Goal: Book appointment/travel/reservation

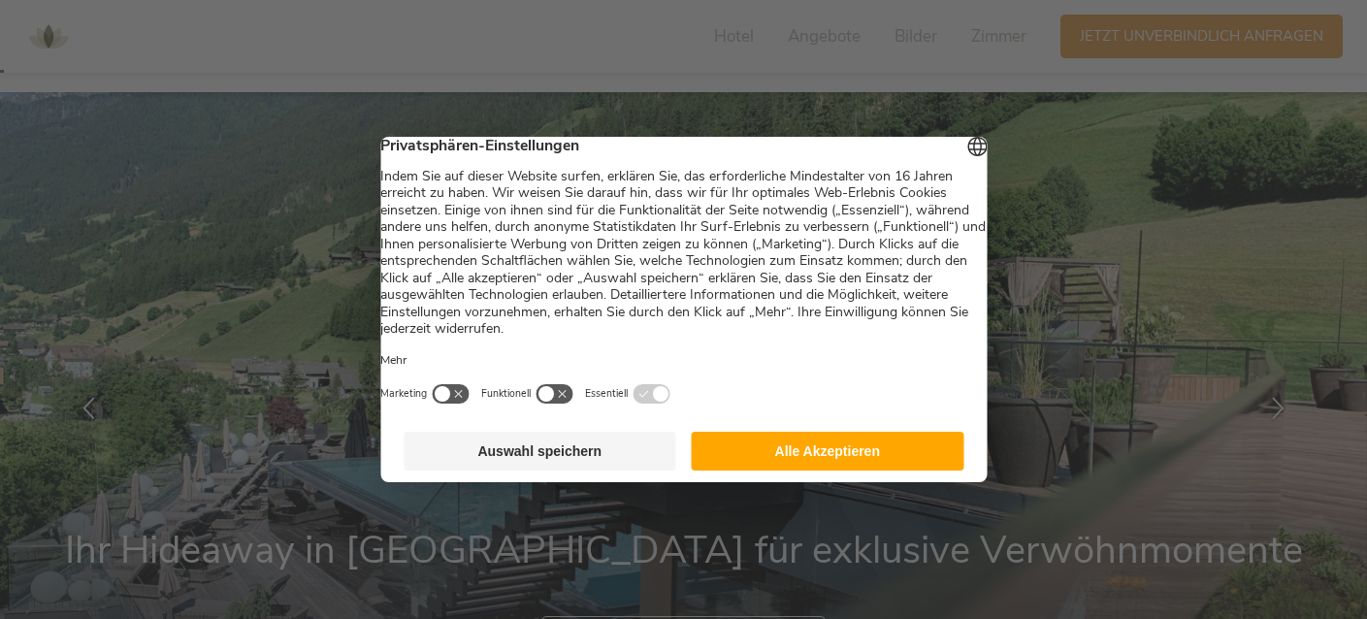
scroll to position [96, 0]
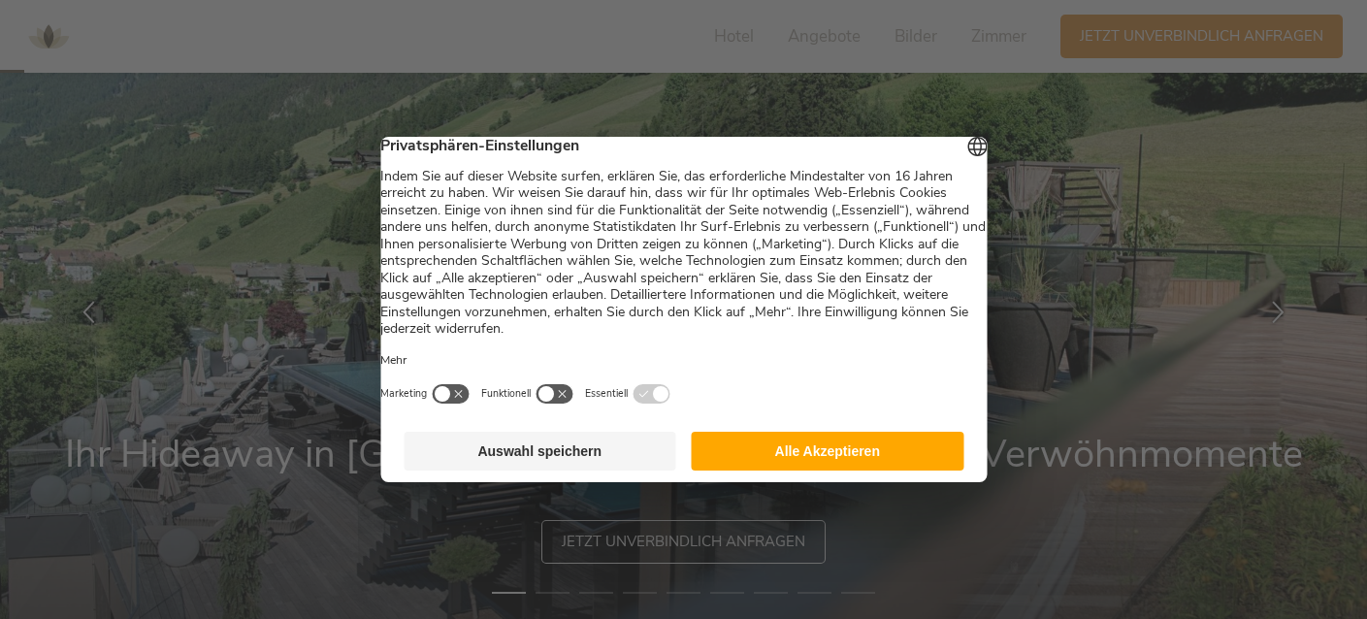
click at [781, 463] on button "Alle Akzeptieren" at bounding box center [828, 451] width 273 height 39
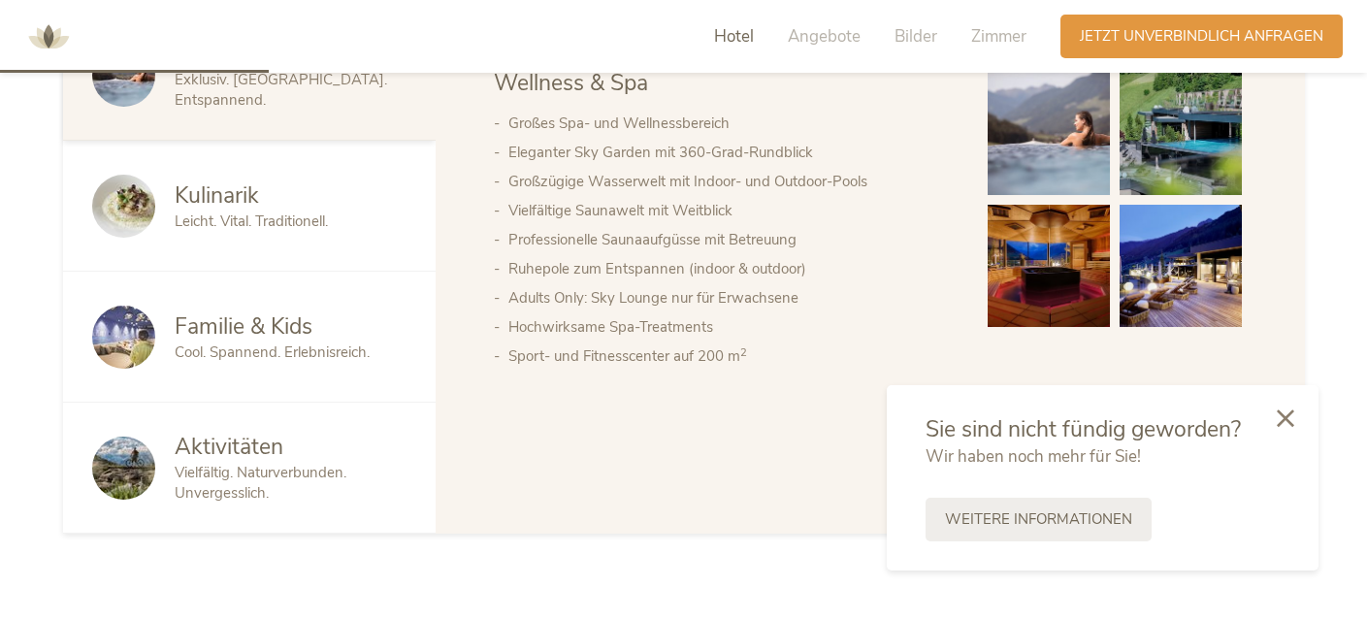
scroll to position [1164, 0]
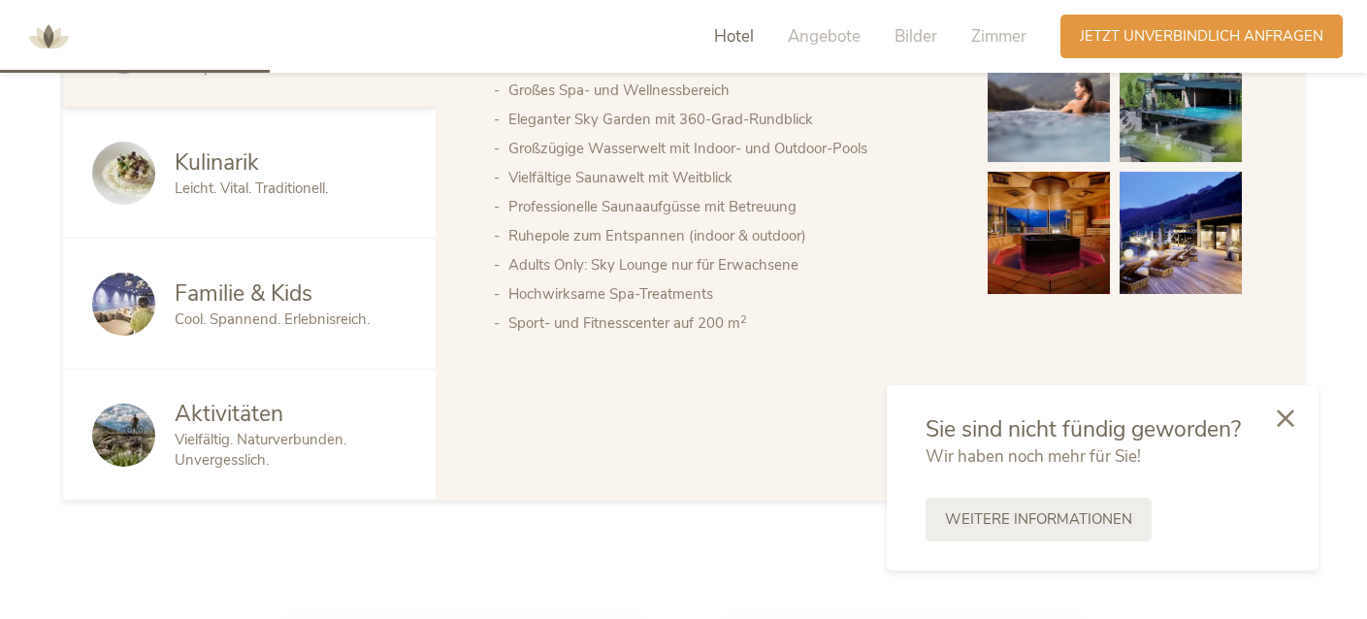
click at [1280, 420] on icon at bounding box center [1285, 417] width 17 height 17
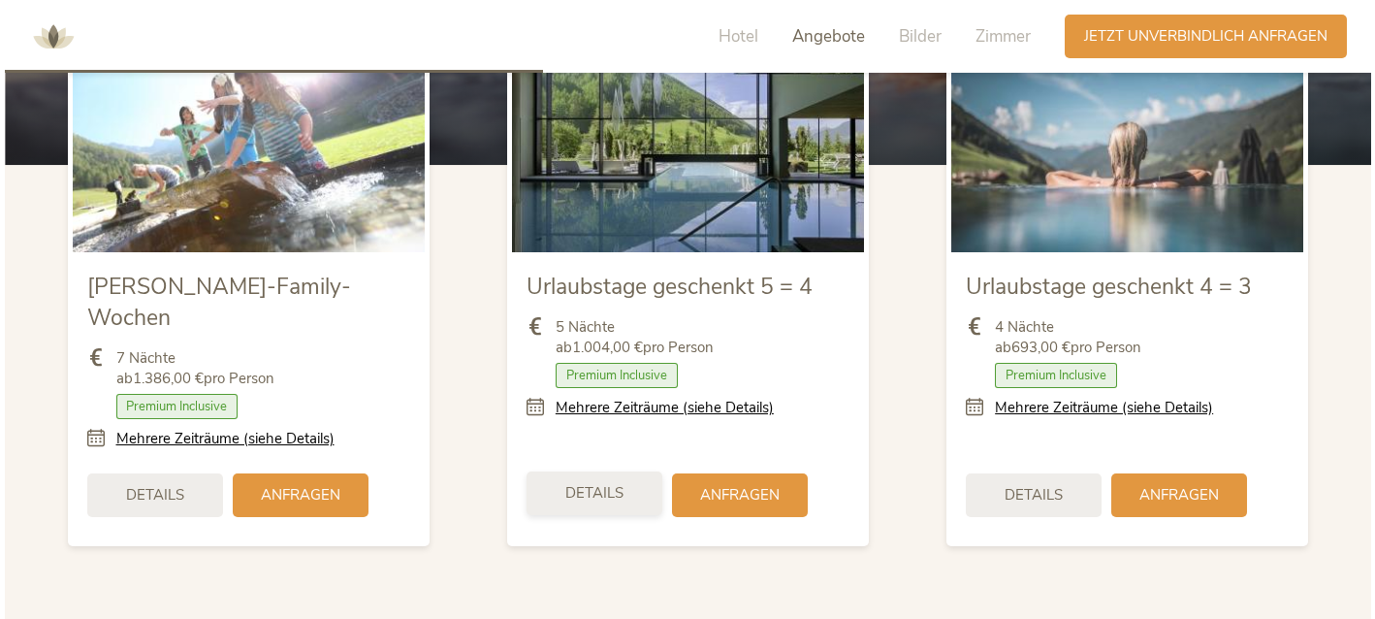
scroll to position [2231, 0]
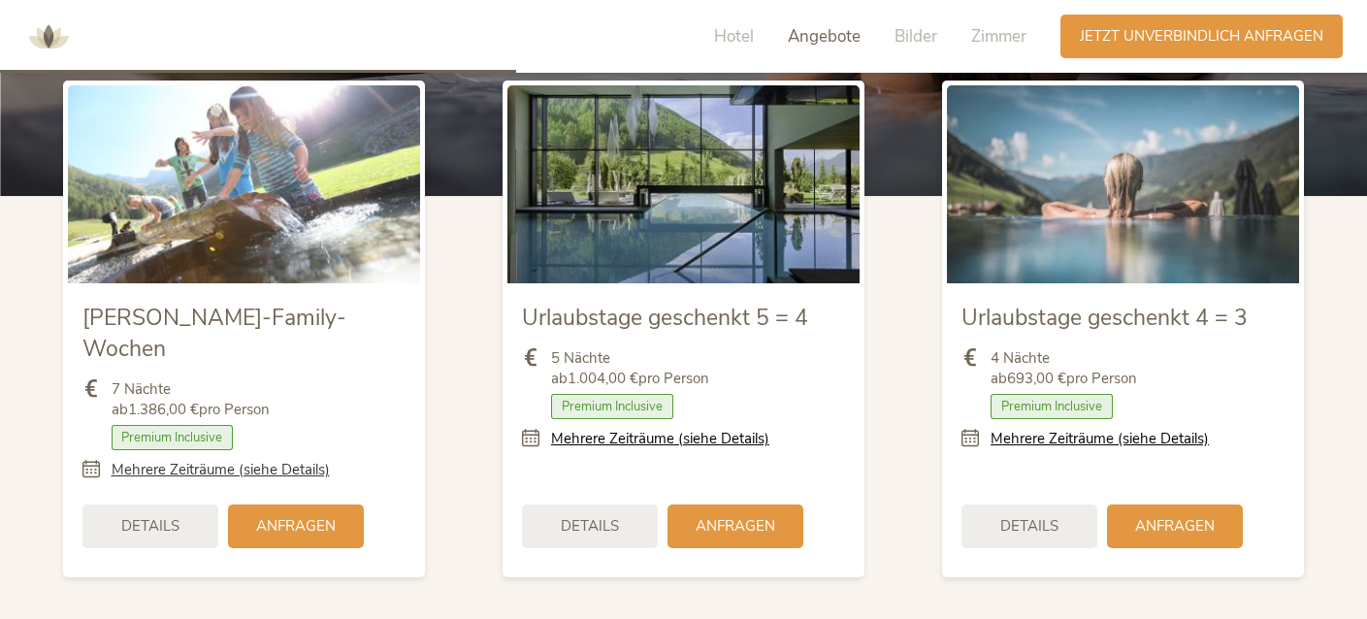
click at [195, 460] on link "Mehrere Zeiträume (siehe Details)" at bounding box center [221, 470] width 218 height 20
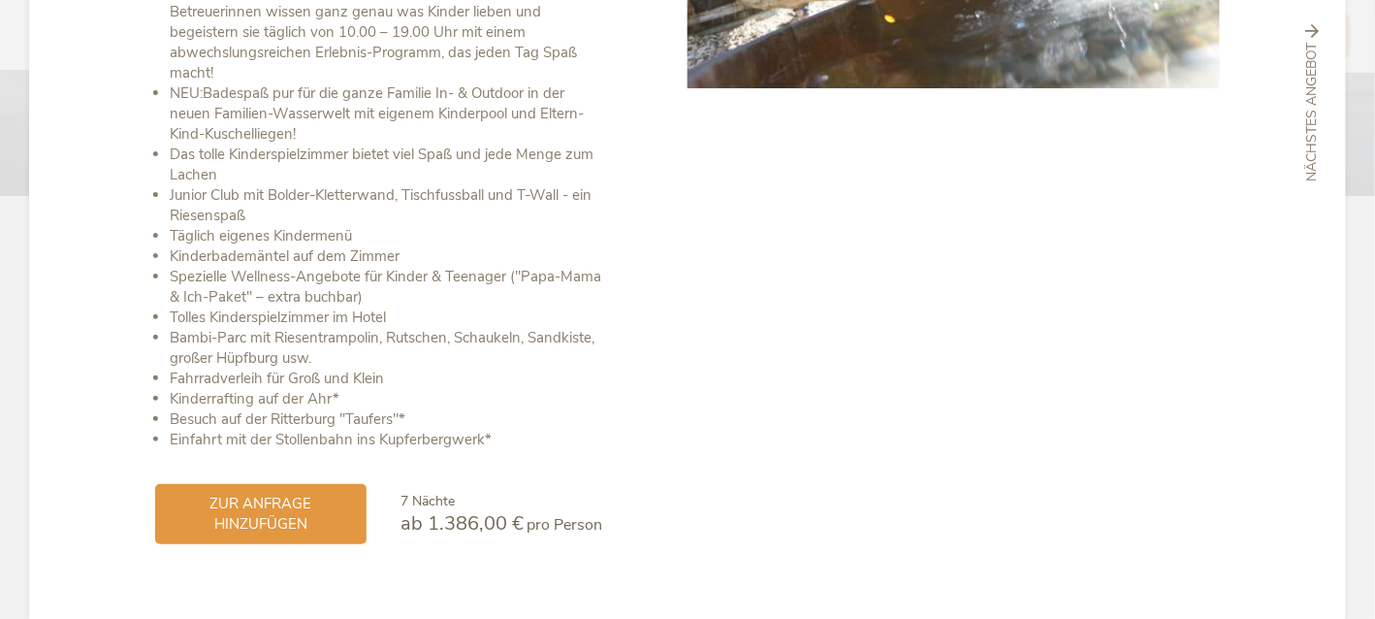
scroll to position [477, 0]
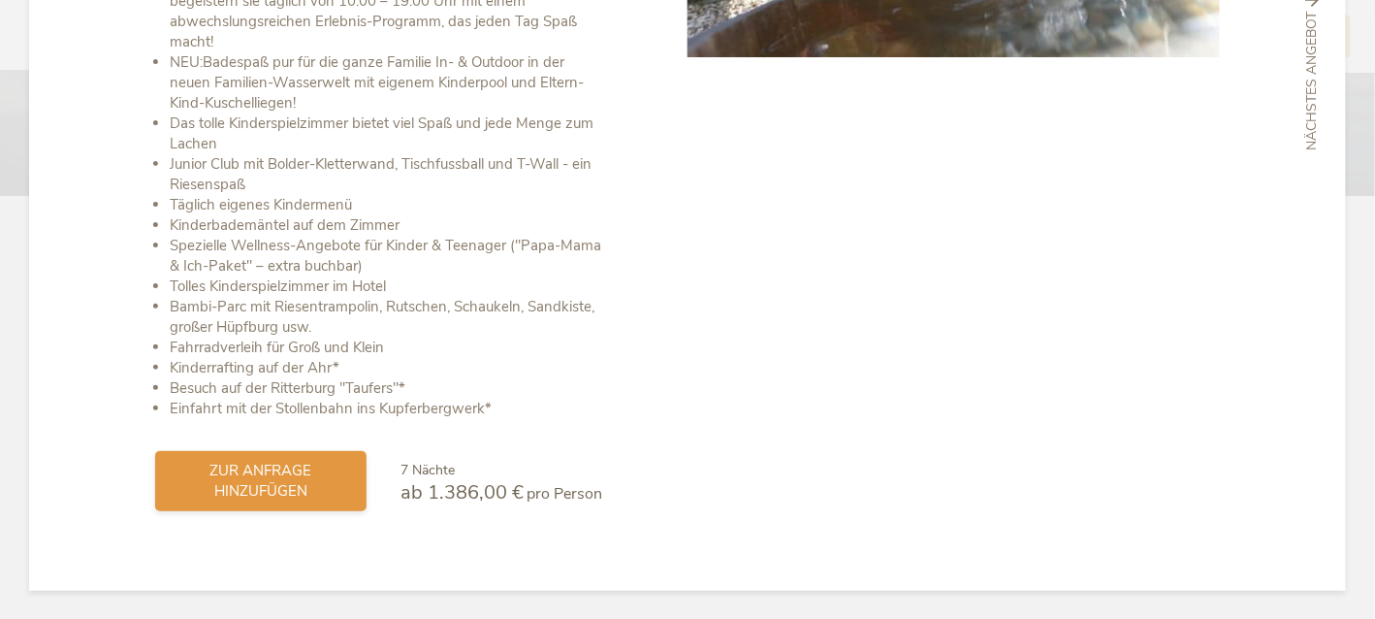
click at [246, 490] on span "zur Anfrage hinzufügen" at bounding box center [261, 481] width 173 height 41
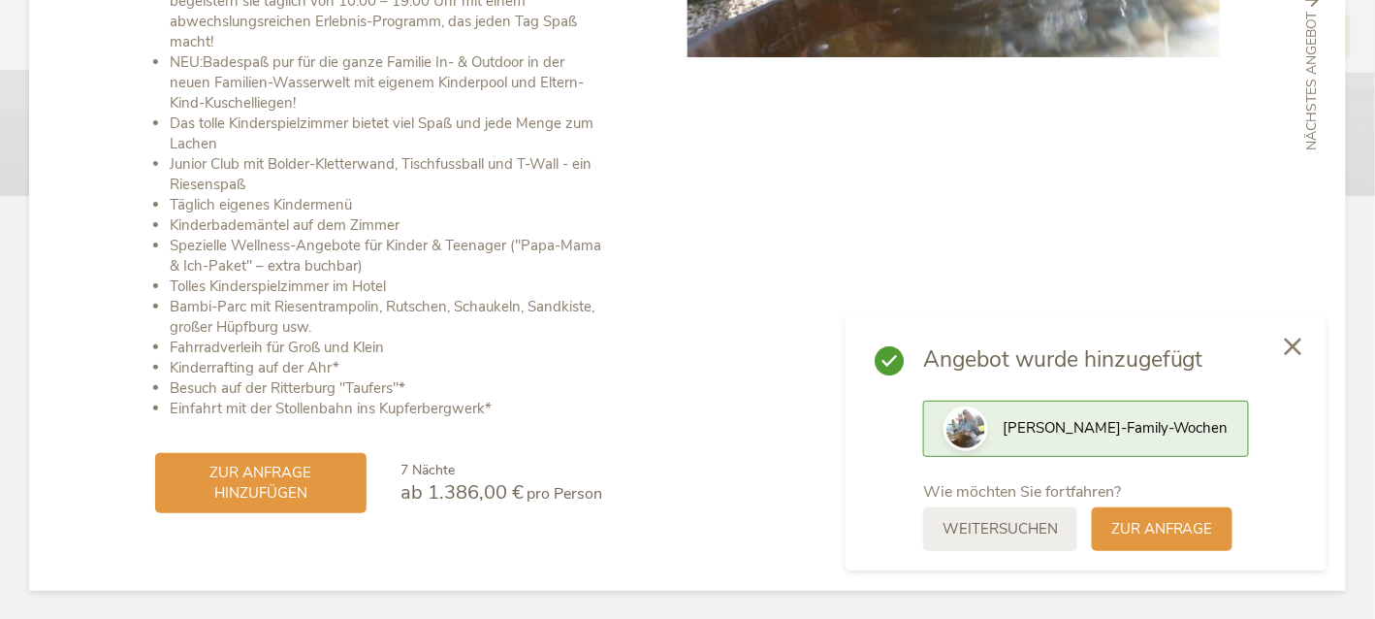
click at [1292, 340] on icon at bounding box center [1293, 346] width 17 height 17
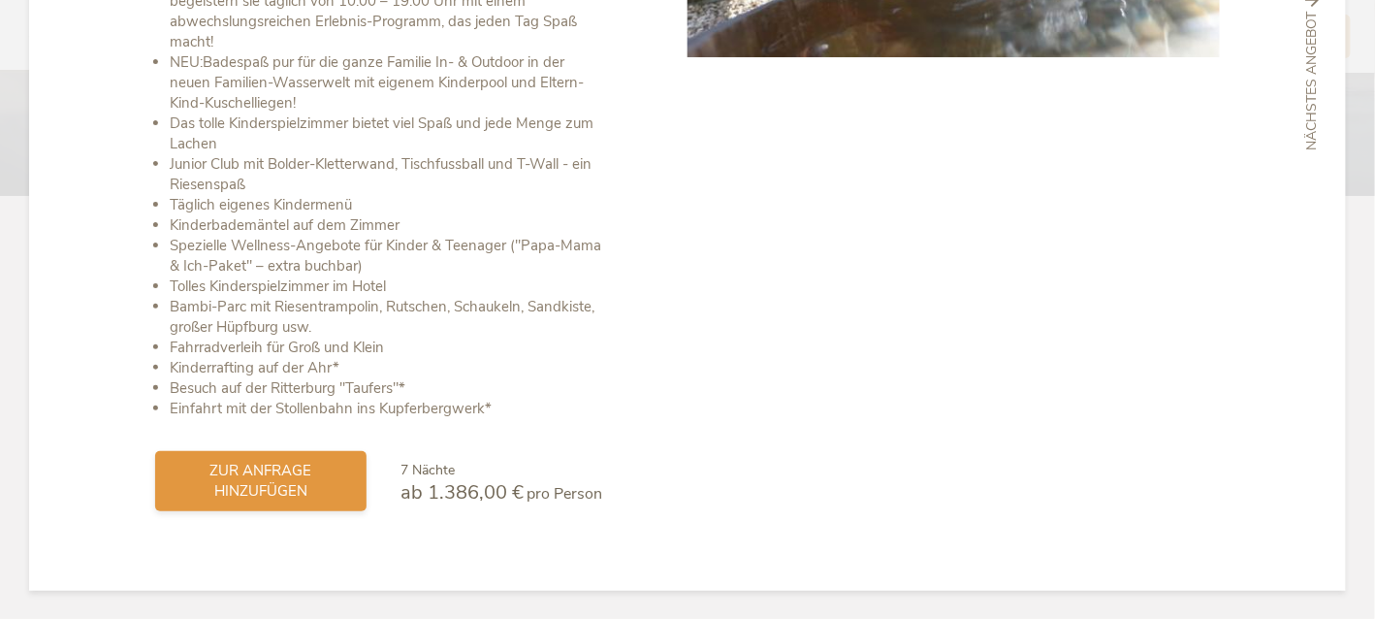
click at [302, 480] on span "zur Anfrage hinzufügen" at bounding box center [261, 481] width 173 height 41
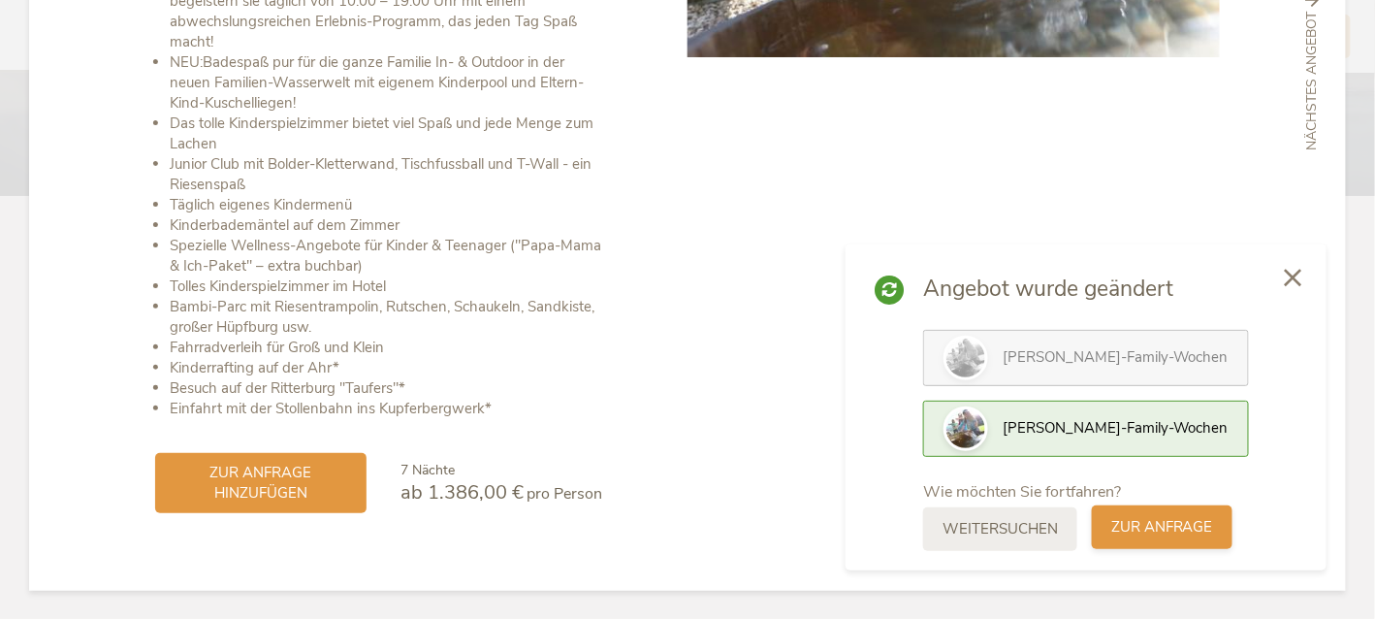
click at [1149, 520] on span "zur Anfrage" at bounding box center [1163, 527] width 102 height 20
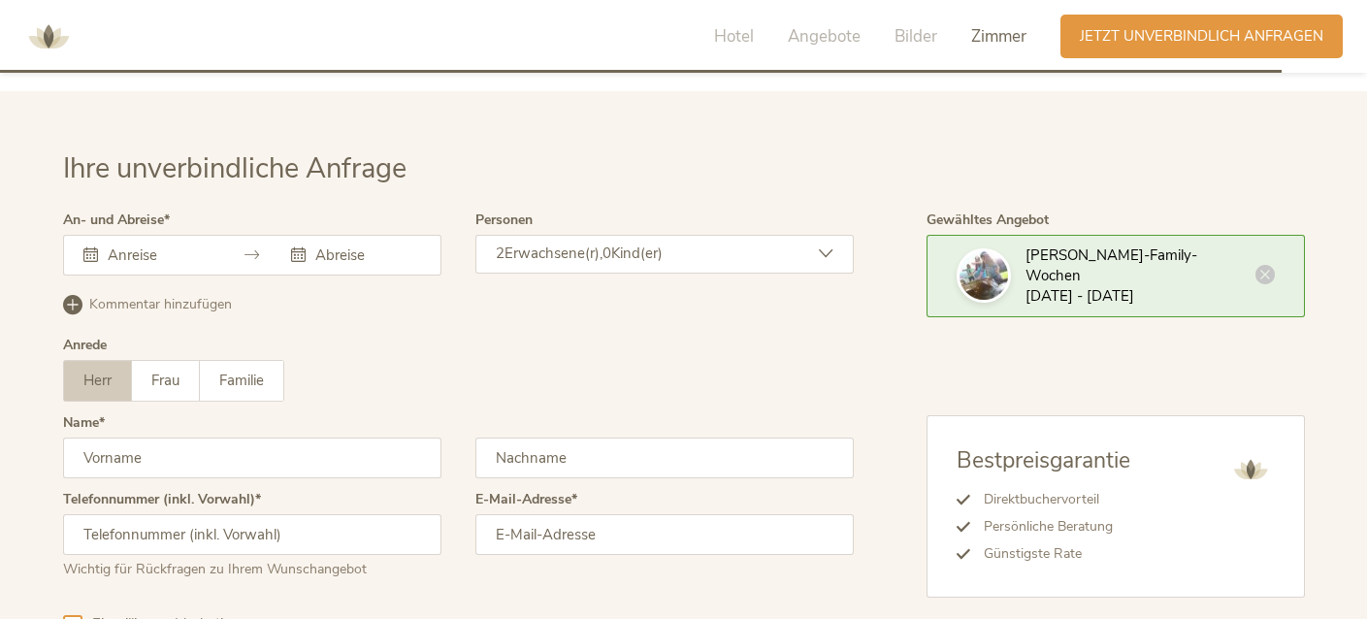
scroll to position [5720, 0]
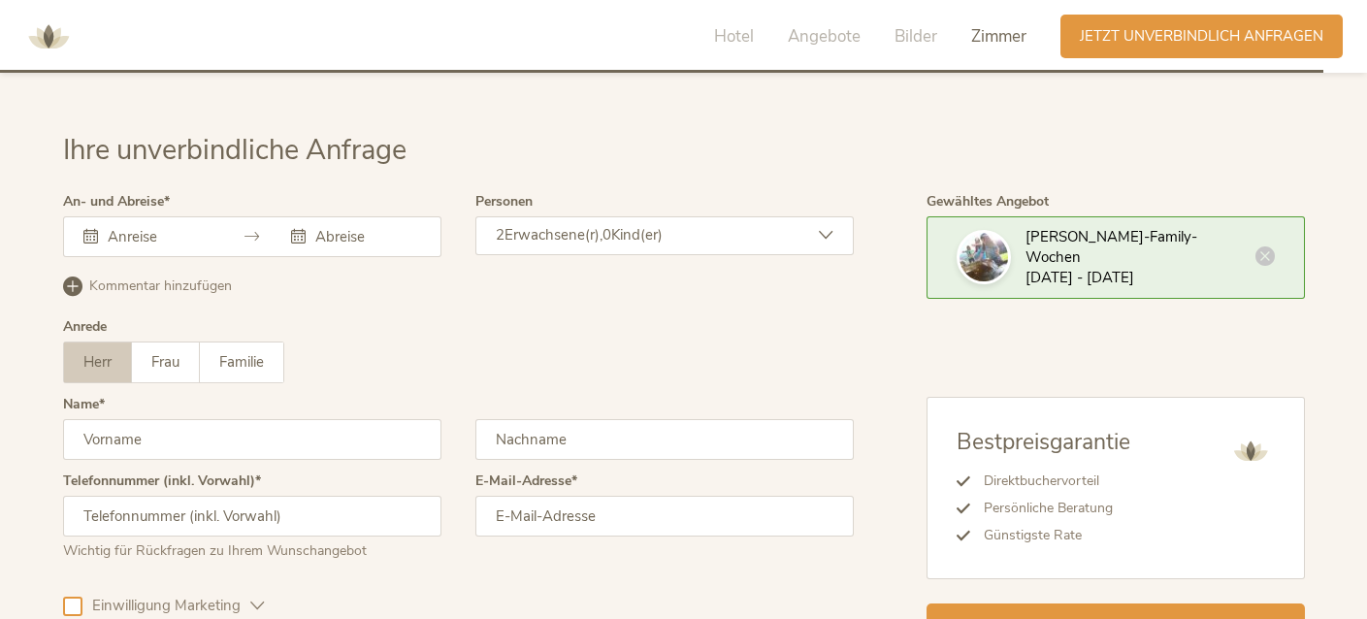
click at [85, 229] on icon at bounding box center [90, 236] width 15 height 15
click at [98, 227] on div at bounding box center [148, 236] width 130 height 19
click at [84, 229] on icon at bounding box center [90, 236] width 15 height 15
click at [90, 229] on icon at bounding box center [90, 236] width 15 height 15
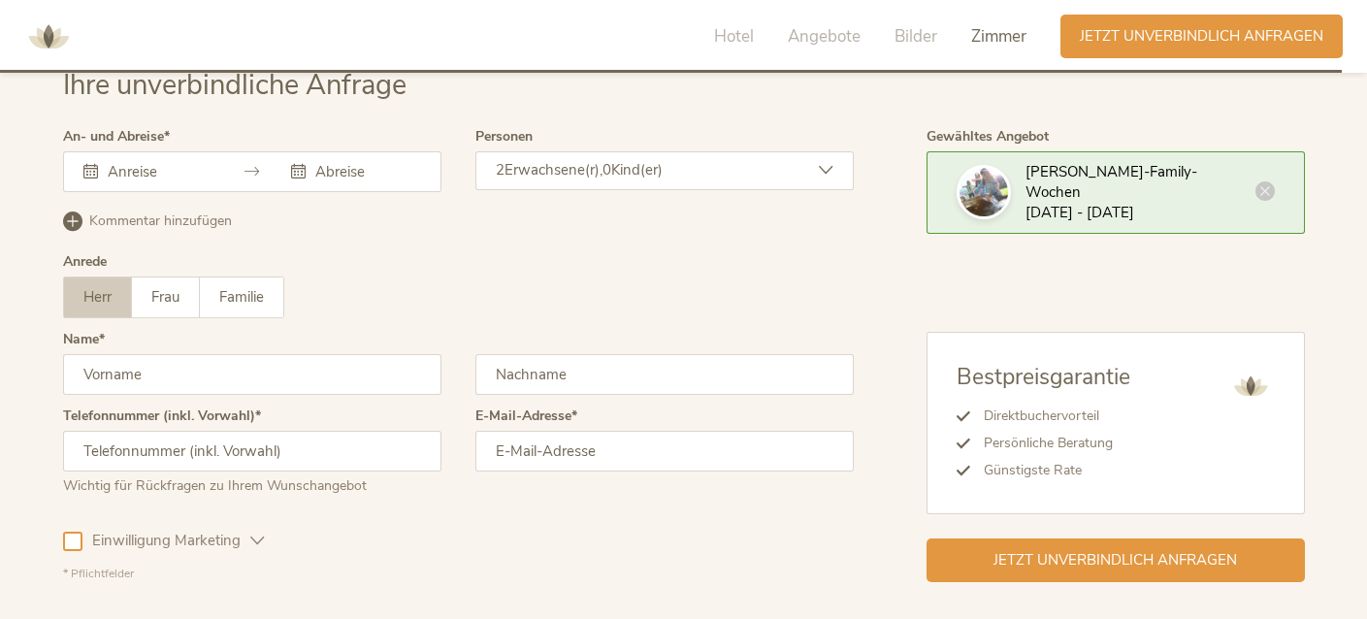
scroll to position [5817, 0]
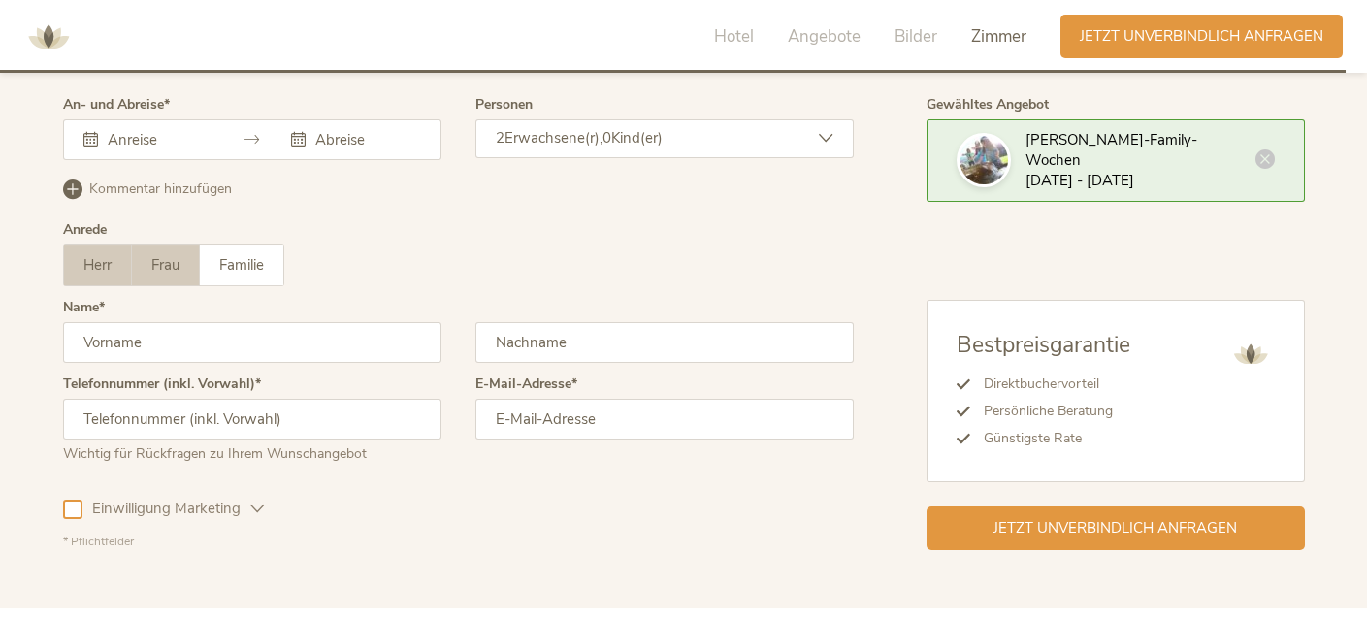
click at [160, 255] on span "Frau" at bounding box center [165, 264] width 28 height 19
click at [107, 130] on input "text" at bounding box center [158, 139] width 111 height 19
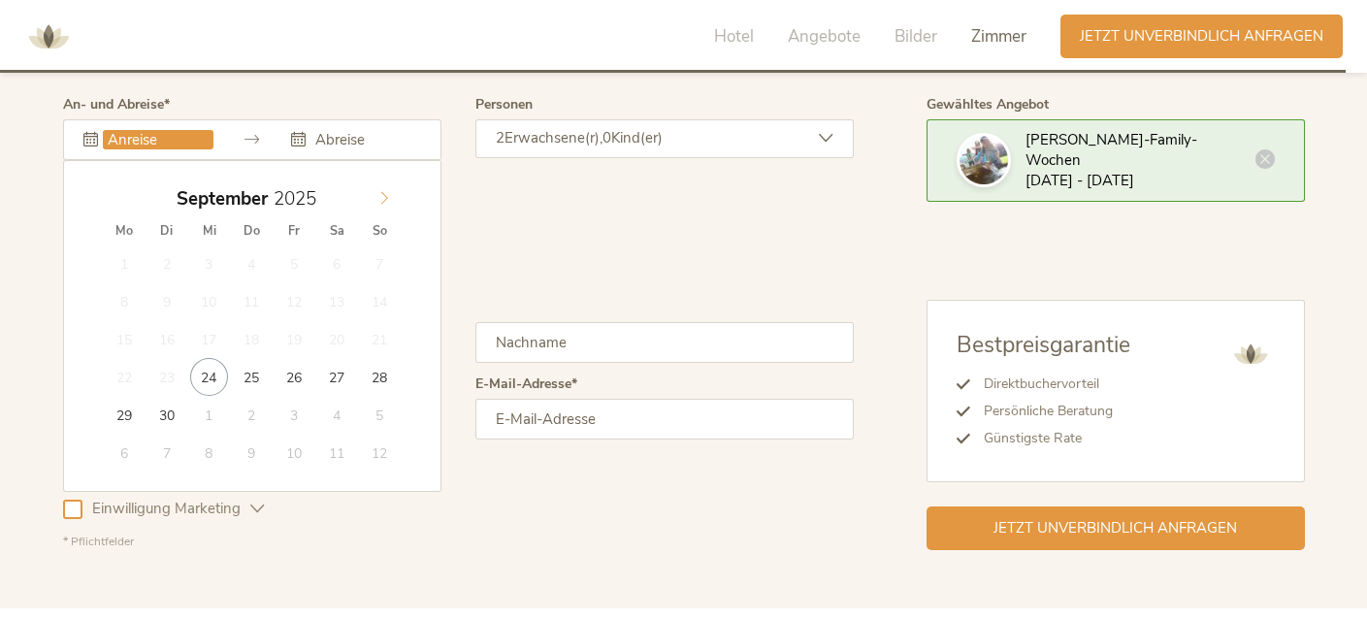
click at [385, 191] on icon at bounding box center [384, 198] width 14 height 14
type input "[DATE]"
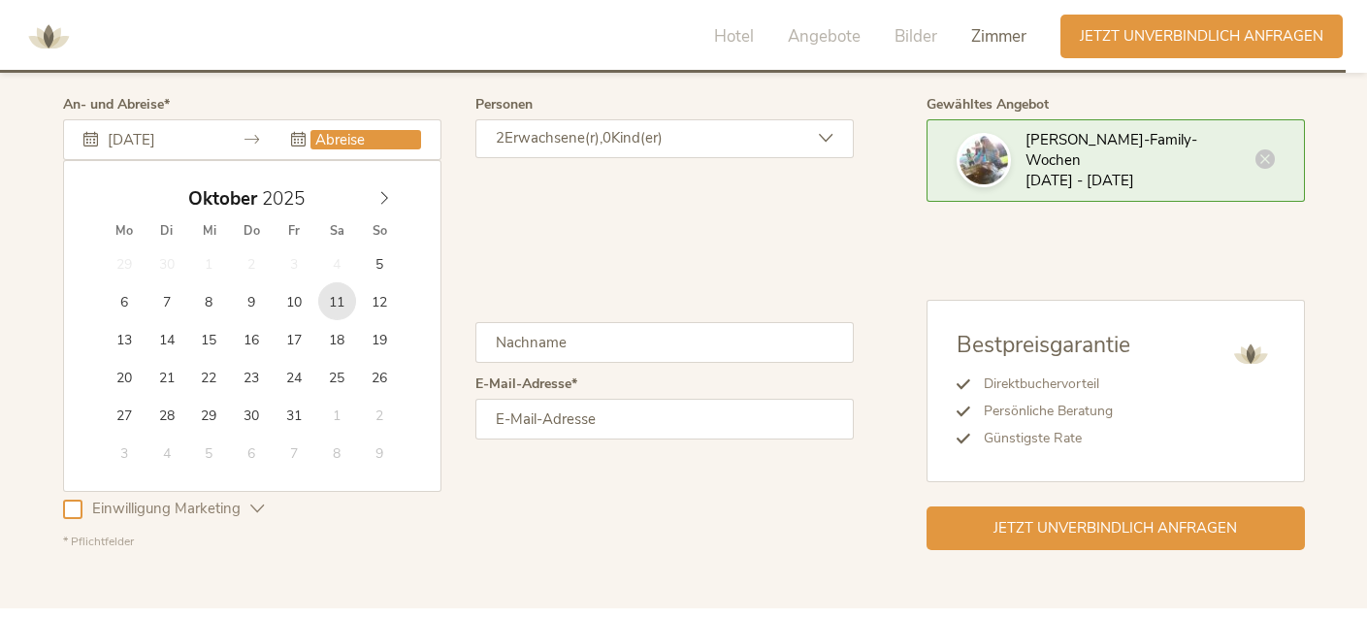
type input "[DATE]"
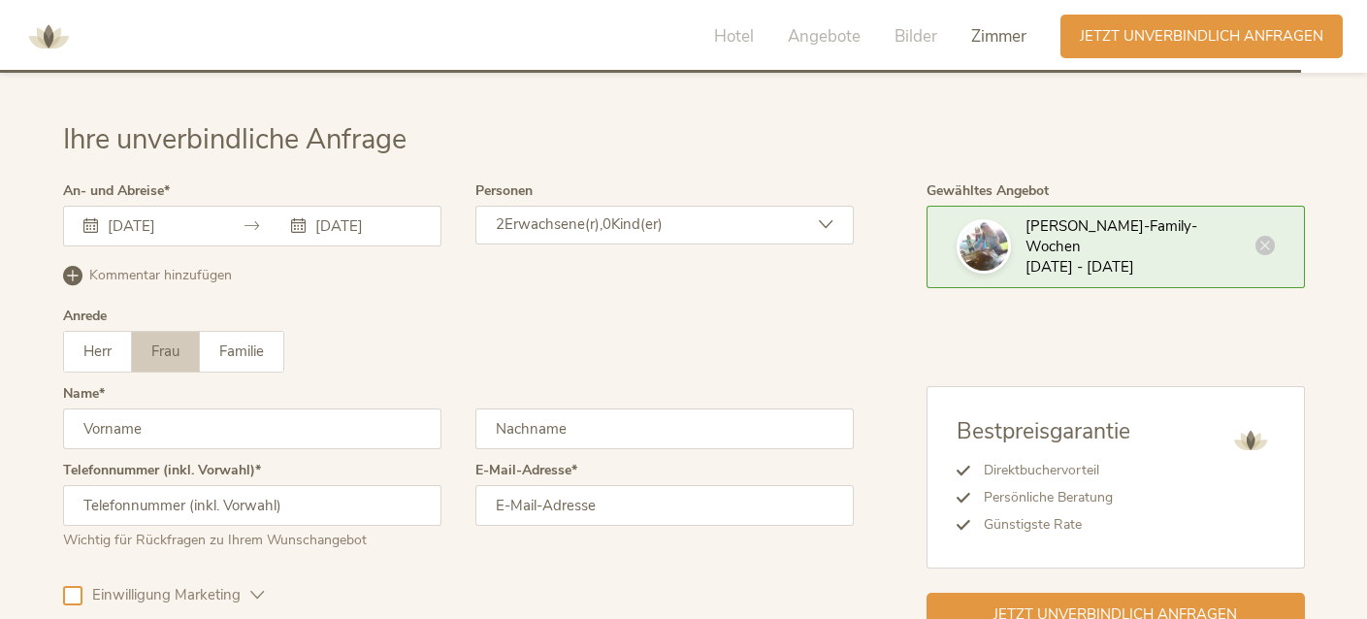
scroll to position [5622, 0]
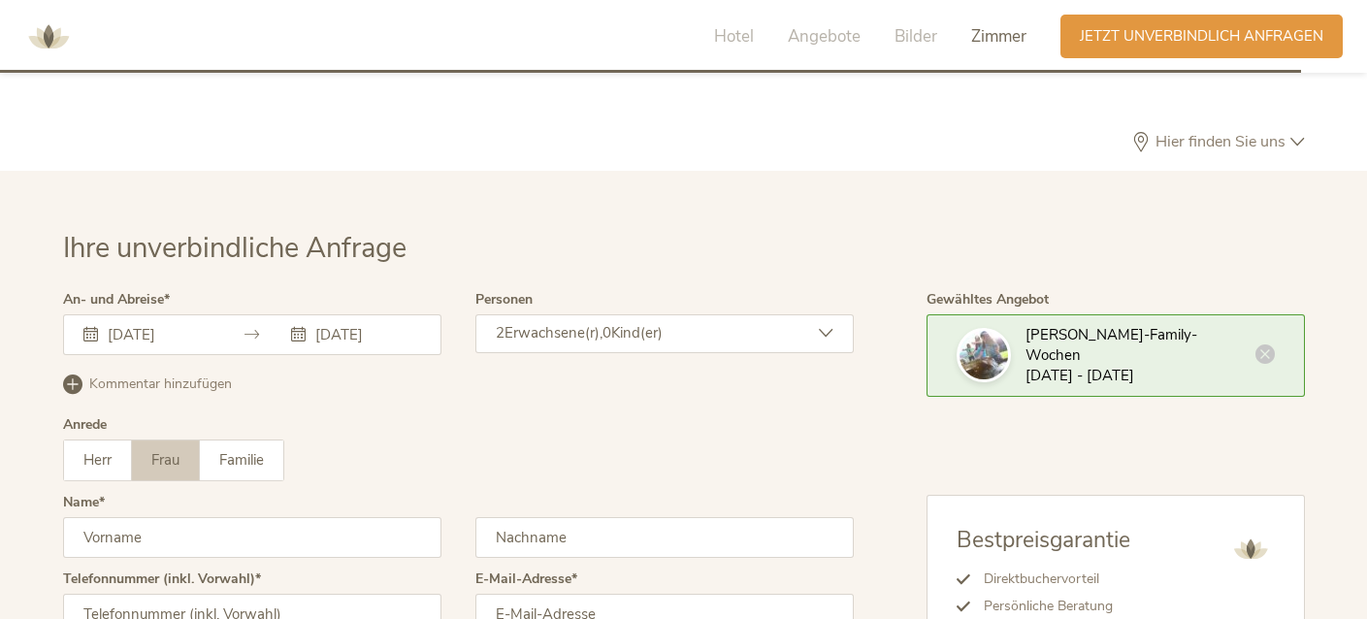
click at [539, 323] on span "Erwachsene(r)," at bounding box center [553, 332] width 98 height 19
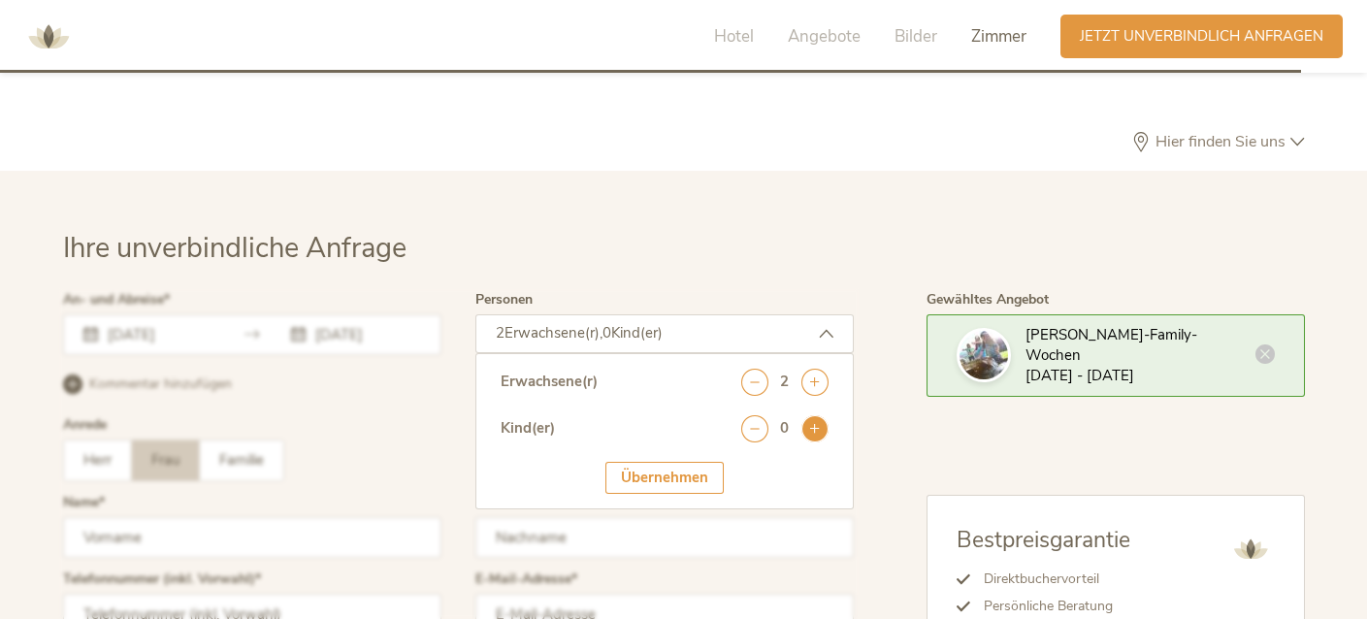
click at [810, 415] on icon at bounding box center [814, 428] width 27 height 27
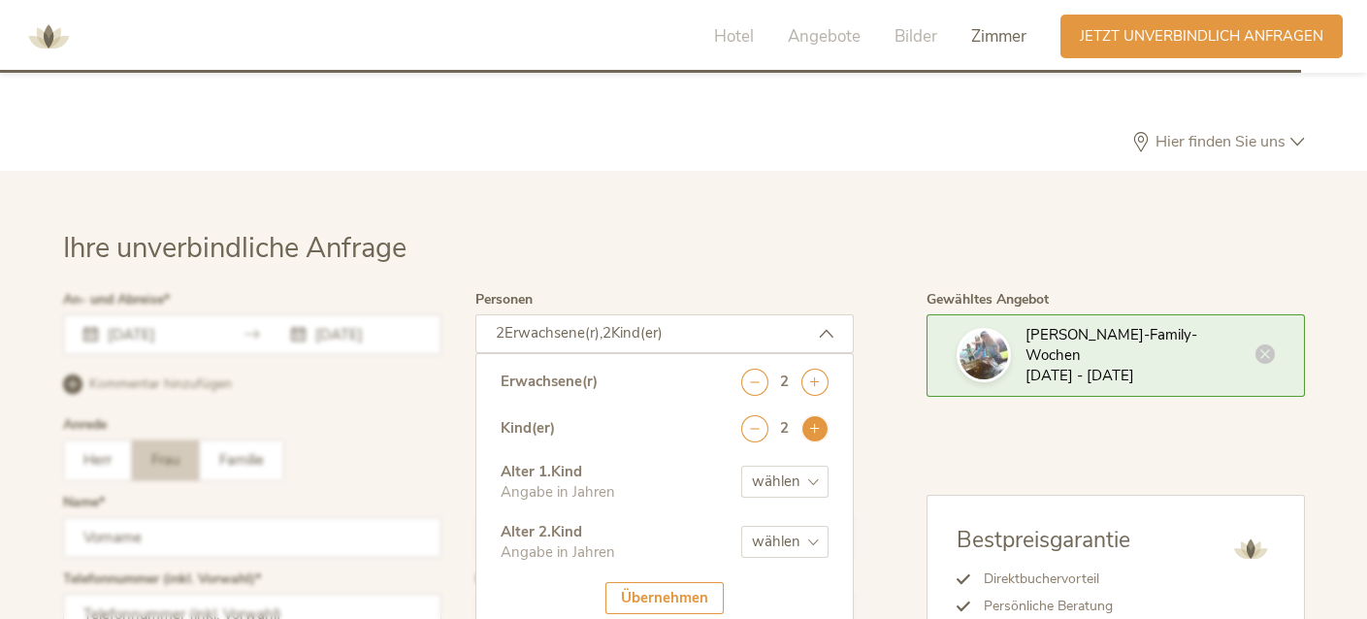
click at [810, 415] on icon at bounding box center [814, 428] width 27 height 27
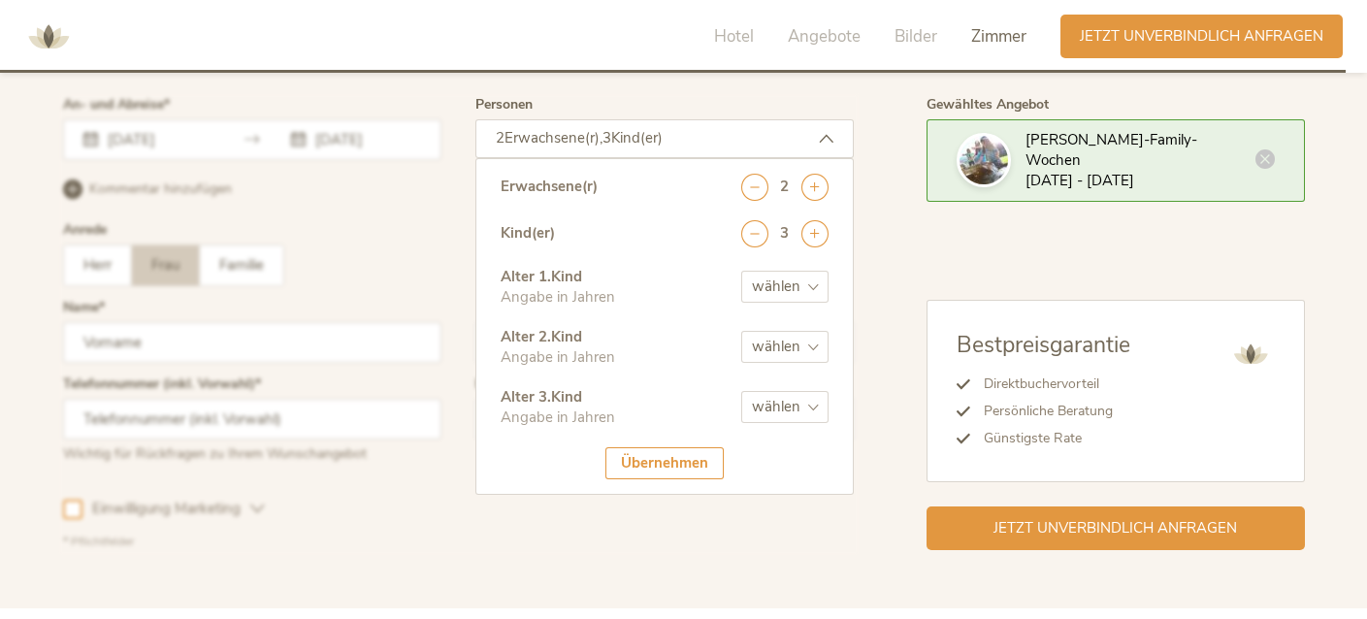
click at [767, 271] on select "wählen 0 1 2 3 4 5 6 7 8 9 10 11 12 13 14 15 16 17" at bounding box center [784, 287] width 87 height 32
select select "11"
click at [741, 271] on select "wählen 0 1 2 3 4 5 6 7 8 9 10 11 12 13 14 15 16 17" at bounding box center [784, 287] width 87 height 32
click at [780, 331] on select "wählen 0 1 2 3 4 5 6 7 8 9 10 11 12 13 14 15 16 17" at bounding box center [784, 347] width 87 height 32
select select "14"
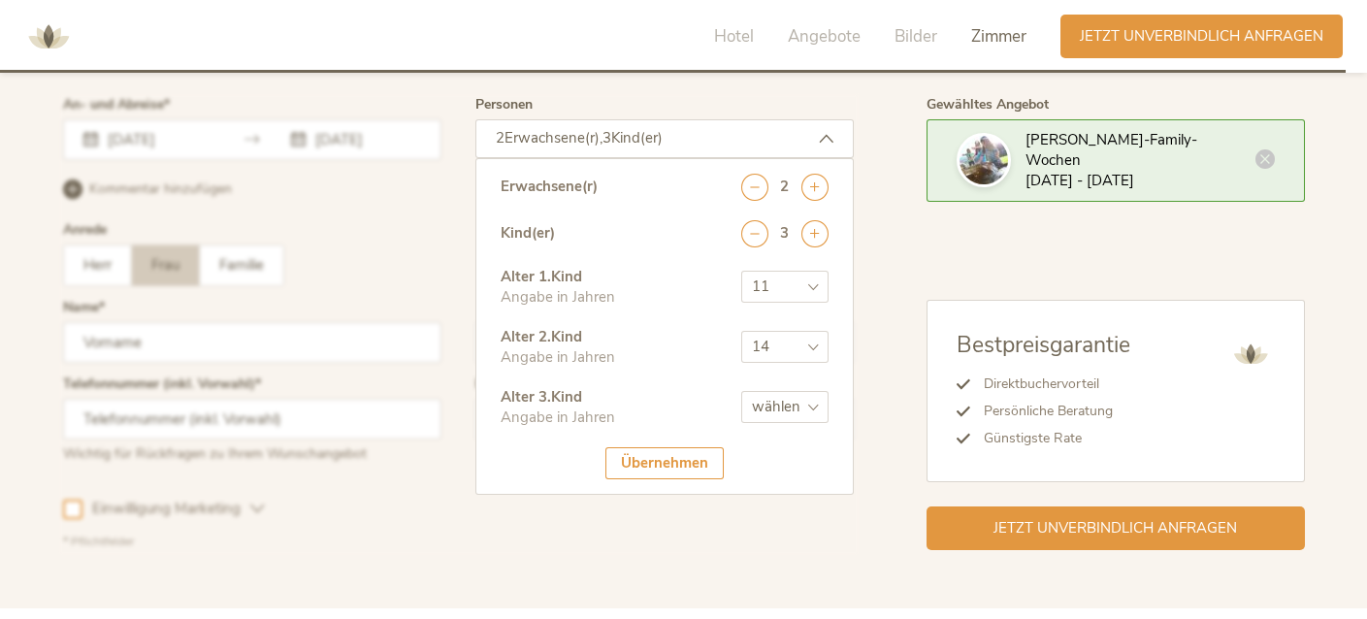
click at [741, 331] on select "wählen 0 1 2 3 4 5 6 7 8 9 10 11 12 13 14 15 16 17" at bounding box center [784, 347] width 87 height 32
drag, startPoint x: 772, startPoint y: 378, endPoint x: 767, endPoint y: 368, distance: 11.7
click at [772, 391] on select "wählen 0 1 2 3 4 5 6 7 8 9 10 11 12 13 14 15 16 17" at bounding box center [784, 407] width 87 height 32
select select "16"
click at [741, 391] on select "wählen 0 1 2 3 4 5 6 7 8 9 10 11 12 13 14 15 16 17" at bounding box center [784, 407] width 87 height 32
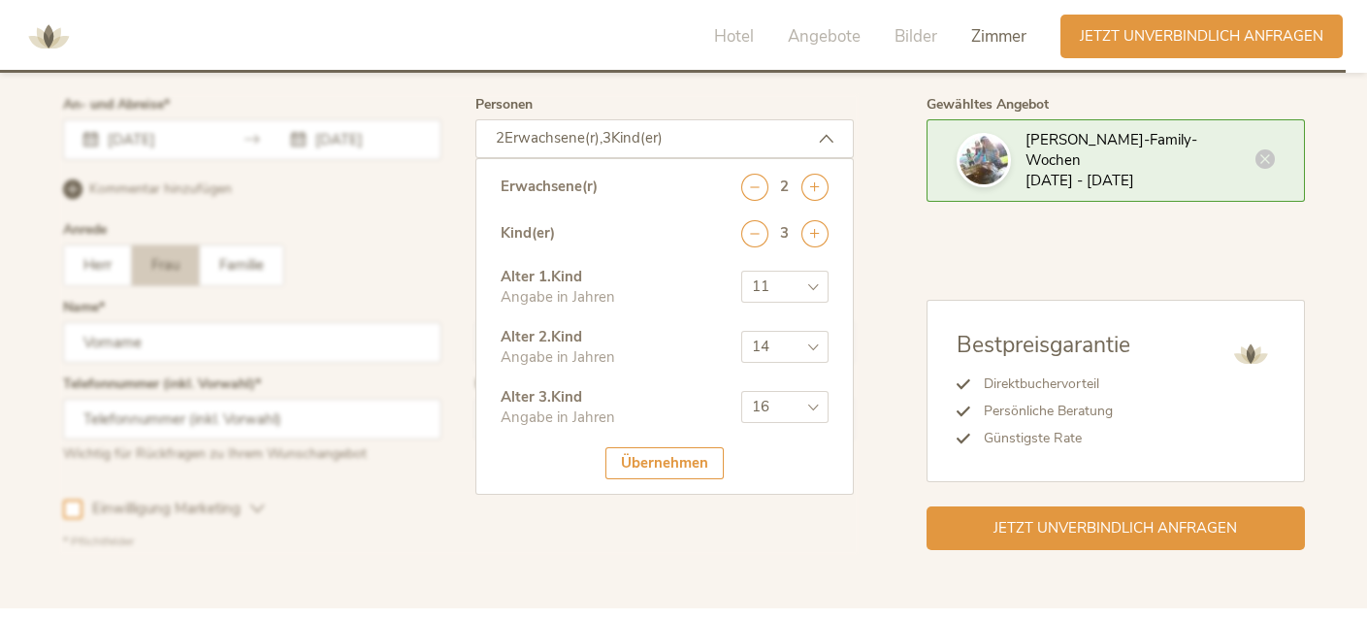
click at [353, 329] on div at bounding box center [458, 324] width 800 height 462
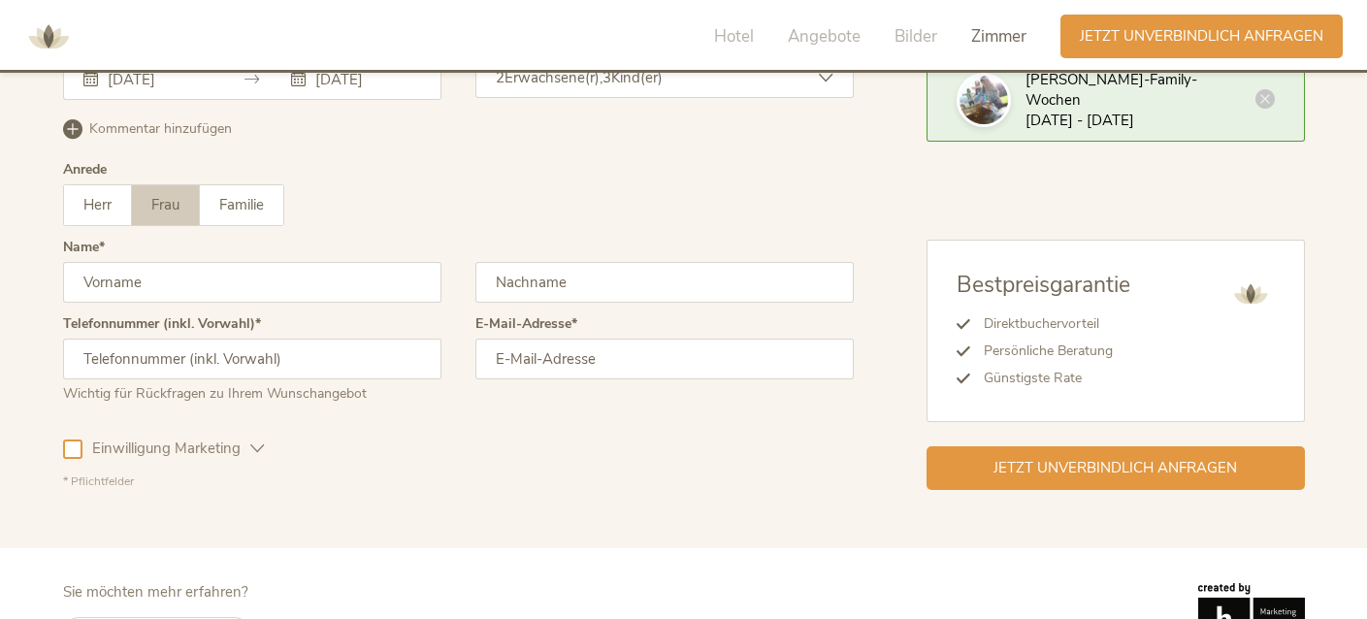
scroll to position [5906, 0]
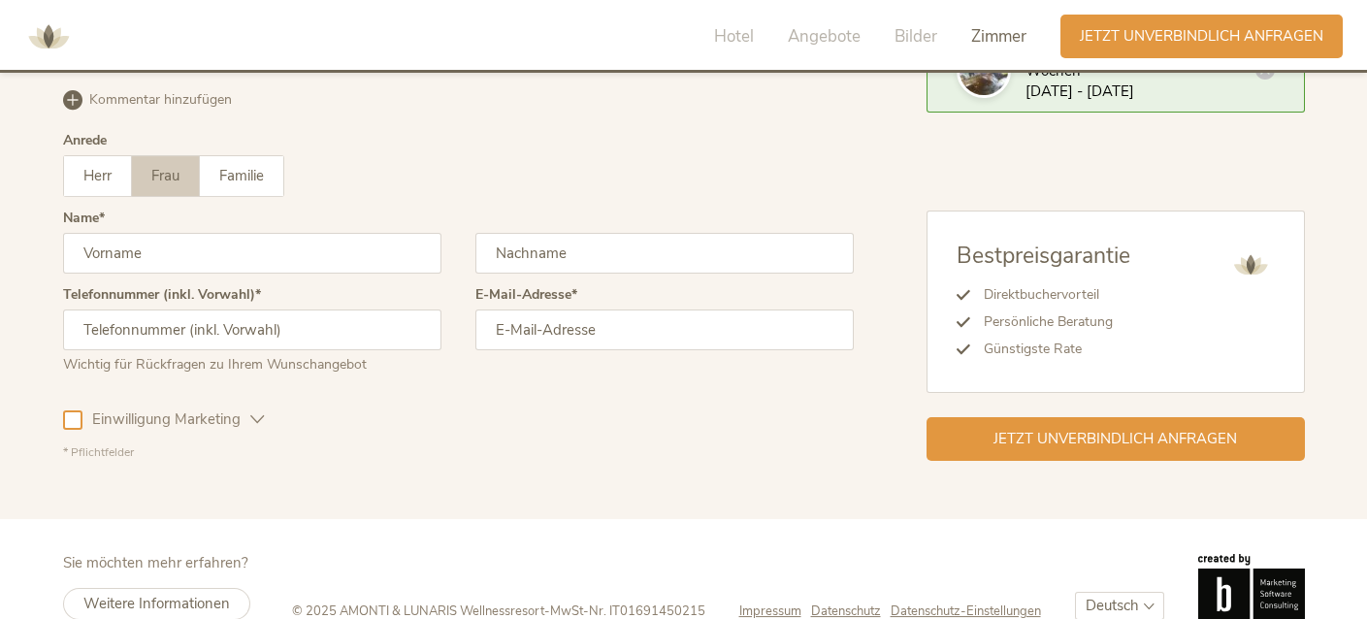
click at [131, 233] on input "text" at bounding box center [252, 253] width 378 height 41
type input "[PERSON_NAME]"
type input "Künzle"
type input "078714533"
type input "[EMAIL_ADDRESS][DOMAIN_NAME]"
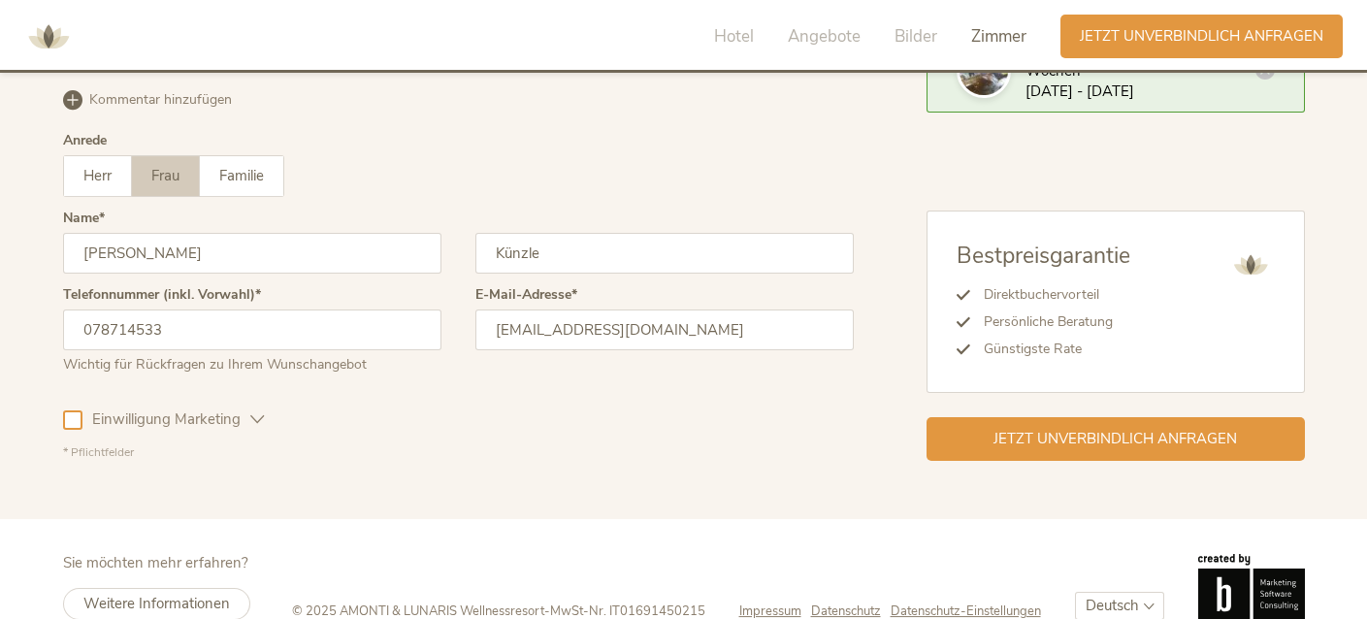
drag, startPoint x: 593, startPoint y: 285, endPoint x: 471, endPoint y: 278, distance: 121.4
click at [475, 309] on input "[EMAIL_ADDRESS][DOMAIN_NAME]" at bounding box center [664, 329] width 378 height 41
click at [413, 388] on div "Einwilligung Marketing Einwilligung Profilierung" at bounding box center [458, 416] width 791 height 56
click at [188, 309] on input "078714533" at bounding box center [252, 329] width 378 height 41
click at [84, 309] on input "0787145331" at bounding box center [252, 329] width 378 height 41
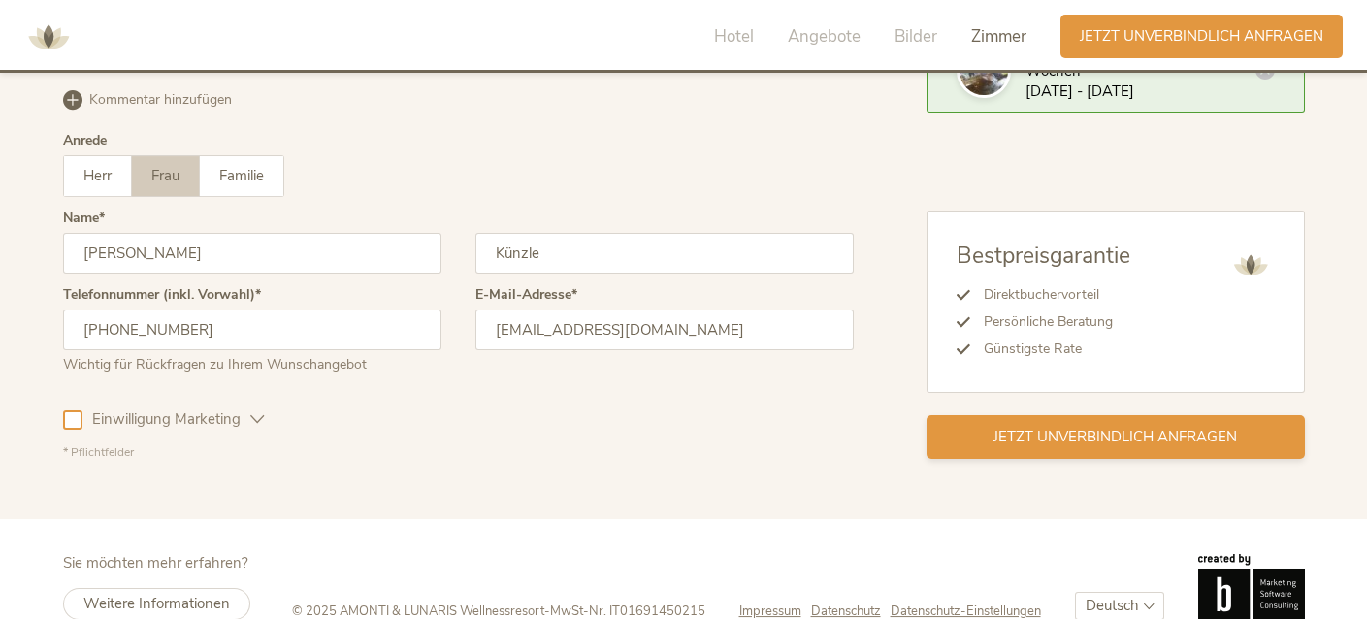
type input "[PHONE_NUMBER]"
click at [1081, 427] on span "Jetzt unverbindlich anfragen" at bounding box center [1114, 437] width 243 height 20
